Goal: Complete application form: Complete application form

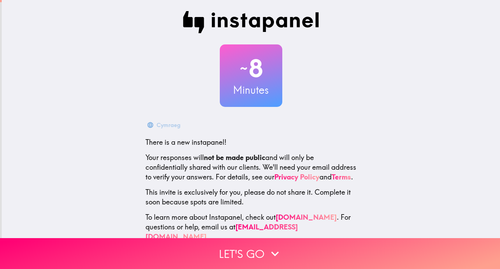
scroll to position [20, 0]
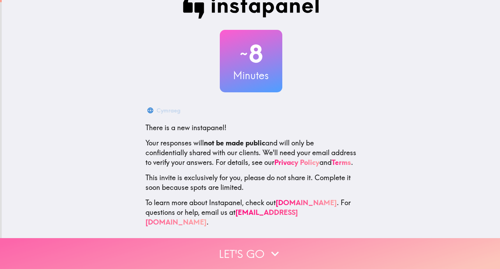
click at [237, 245] on button "Let's go" at bounding box center [250, 253] width 500 height 31
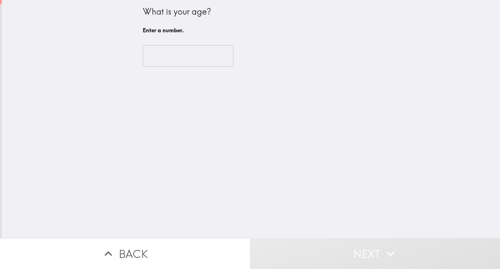
click at [177, 59] on input "number" at bounding box center [188, 56] width 91 height 22
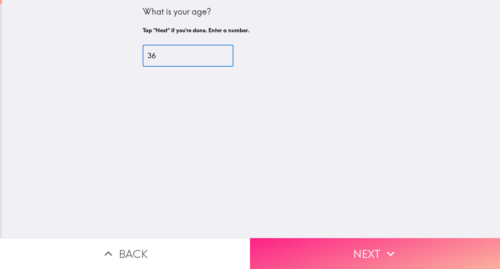
type input "36"
click at [319, 242] on button "Next" at bounding box center [375, 253] width 250 height 31
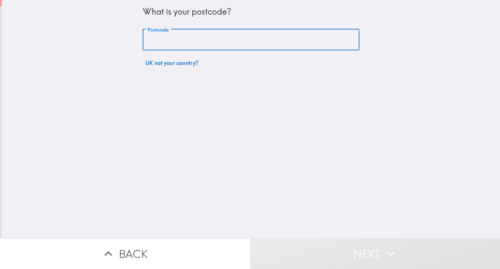
click at [206, 47] on input "Postcode" at bounding box center [251, 40] width 217 height 22
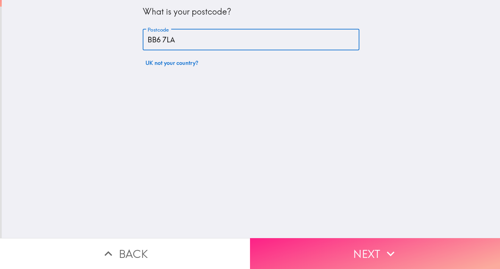
type input "BB6 7LA"
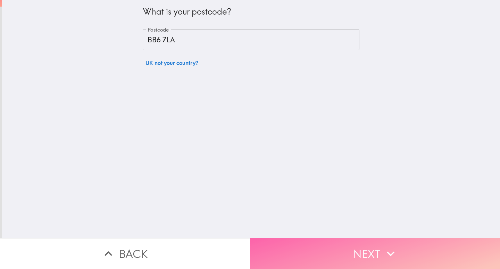
click at [294, 243] on button "Next" at bounding box center [375, 253] width 250 height 31
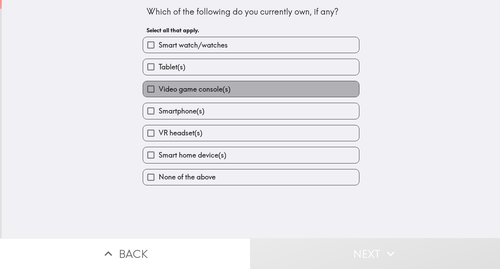
click at [191, 95] on label "Video game console(s)" at bounding box center [251, 89] width 216 height 16
click at [159, 95] on input "Video game console(s)" at bounding box center [151, 89] width 16 height 16
checkbox input "true"
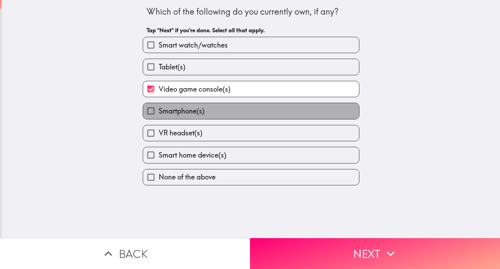
click at [179, 112] on span "Smartphone(s)" at bounding box center [182, 111] width 46 height 10
click at [159, 112] on input "Smartphone(s)" at bounding box center [151, 111] width 16 height 16
checkbox input "true"
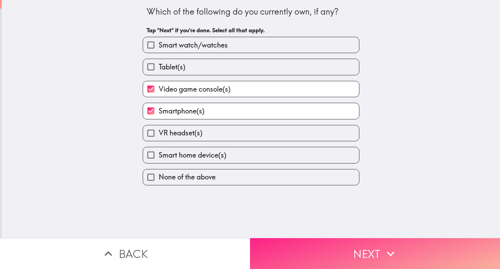
click at [292, 255] on button "Next" at bounding box center [375, 253] width 250 height 31
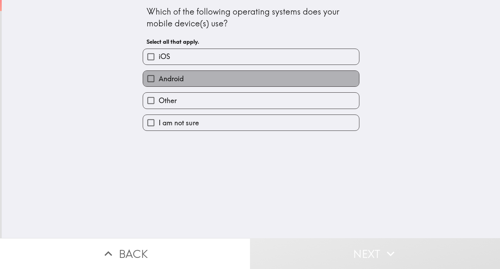
click at [187, 77] on label "Android" at bounding box center [251, 79] width 216 height 16
click at [159, 77] on input "Android" at bounding box center [151, 79] width 16 height 16
checkbox input "true"
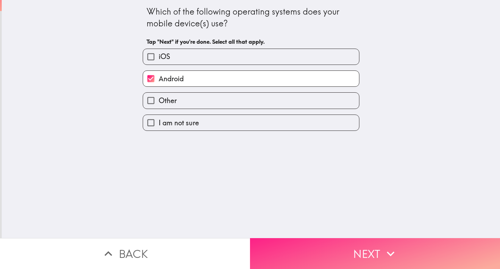
click at [276, 246] on button "Next" at bounding box center [375, 253] width 250 height 31
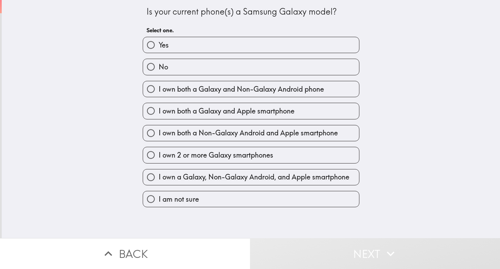
click at [190, 44] on label "Yes" at bounding box center [251, 45] width 216 height 16
click at [159, 44] on input "Yes" at bounding box center [151, 45] width 16 height 16
radio input "true"
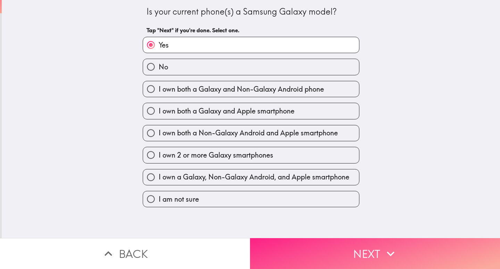
click at [284, 251] on button "Next" at bounding box center [375, 253] width 250 height 31
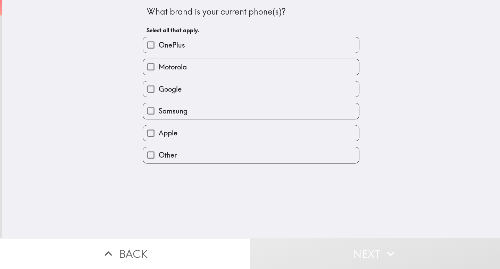
click at [191, 110] on label "Samsung" at bounding box center [251, 111] width 216 height 16
click at [159, 110] on input "Samsung" at bounding box center [151, 111] width 16 height 16
checkbox input "true"
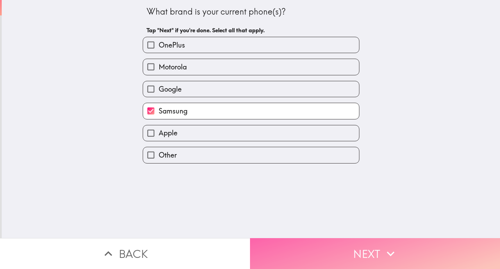
click at [273, 244] on button "Next" at bounding box center [375, 253] width 250 height 31
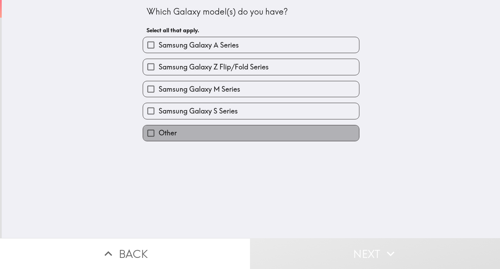
click at [201, 127] on label "Other" at bounding box center [251, 133] width 216 height 16
click at [159, 127] on input "Other" at bounding box center [151, 133] width 16 height 16
checkbox input "true"
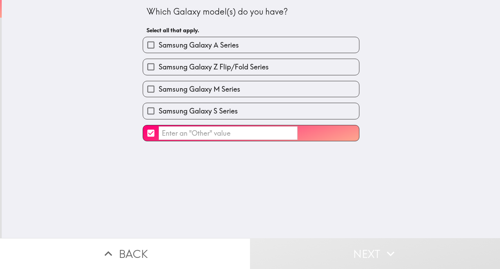
click at [219, 136] on input "​" at bounding box center [228, 133] width 139 height 14
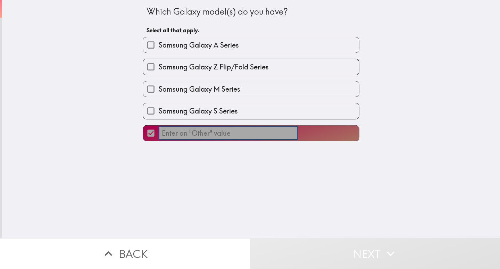
click at [219, 135] on input "​" at bounding box center [228, 133] width 139 height 14
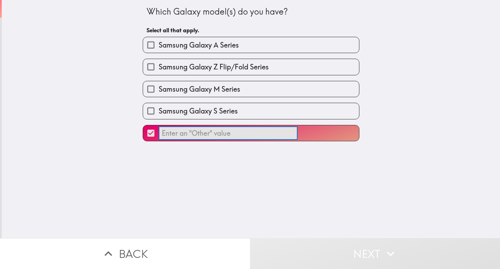
click at [204, 111] on span "Samsung Galaxy S Series" at bounding box center [198, 111] width 79 height 10
click at [159, 111] on input "Samsung Galaxy S Series" at bounding box center [151, 111] width 16 height 16
checkbox input "true"
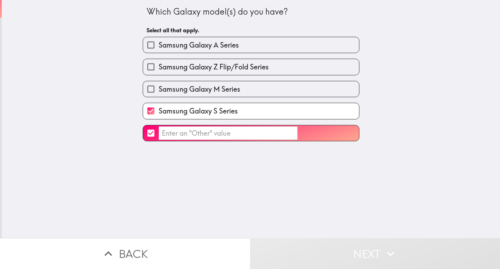
click at [143, 132] on input "​" at bounding box center [151, 133] width 16 height 16
checkbox input "false"
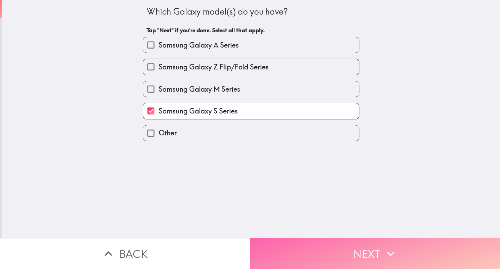
click at [266, 242] on button "Next" at bounding box center [375, 253] width 250 height 31
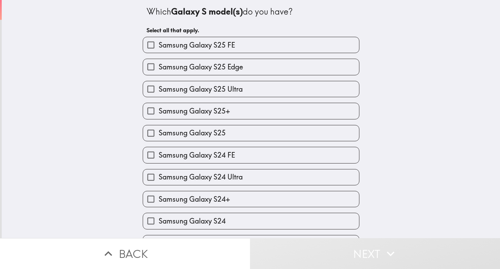
click at [154, 252] on button "Back" at bounding box center [125, 253] width 250 height 31
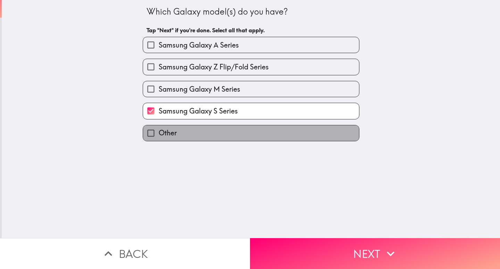
click at [187, 136] on label "Other" at bounding box center [251, 133] width 216 height 16
click at [159, 136] on input "Other" at bounding box center [151, 133] width 16 height 16
checkbox input "true"
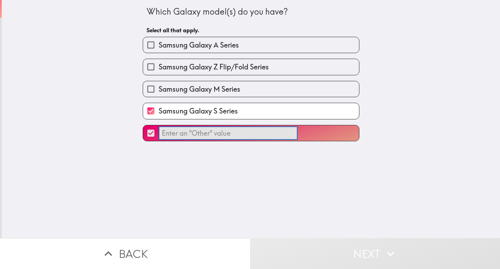
click at [177, 135] on input "​" at bounding box center [228, 133] width 139 height 14
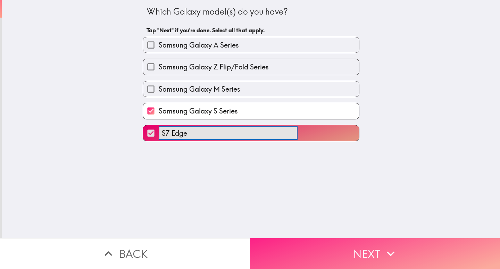
type input "S7 Edge"
click at [344, 250] on button "Next" at bounding box center [375, 253] width 250 height 31
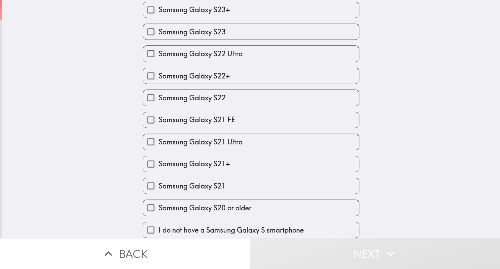
scroll to position [284, 0]
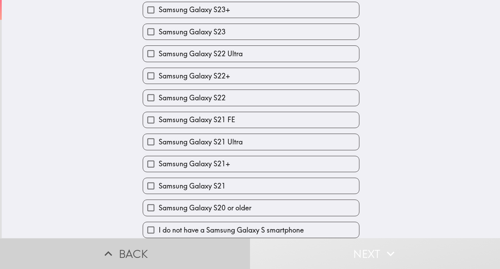
click at [112, 253] on icon "button" at bounding box center [108, 253] width 15 height 15
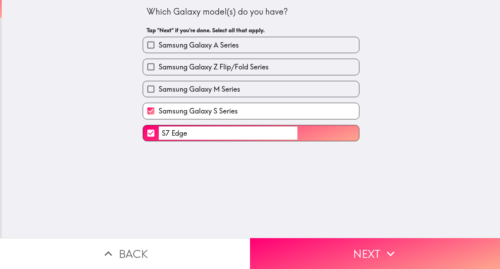
click at [143, 109] on input "Samsung Galaxy S Series" at bounding box center [151, 111] width 16 height 16
checkbox input "false"
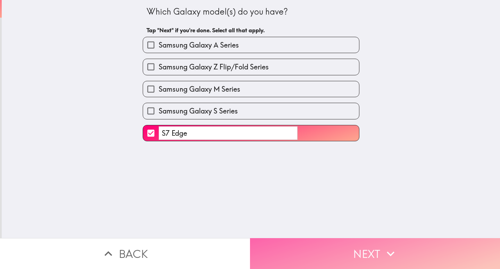
click at [299, 247] on button "Next" at bounding box center [375, 253] width 250 height 31
